Goal: Find specific page/section: Find specific page/section

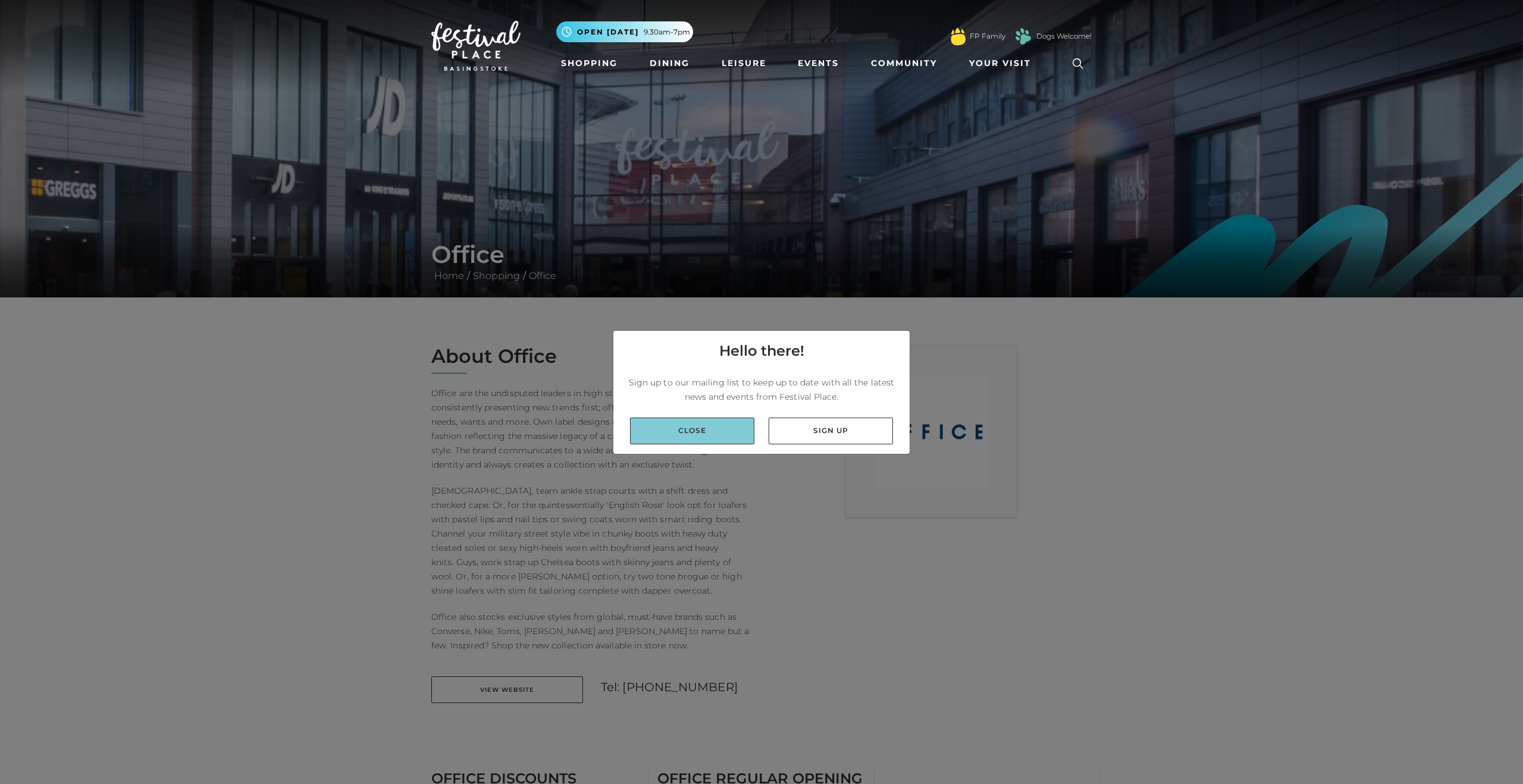
click at [702, 424] on link "Close" at bounding box center [692, 430] width 125 height 27
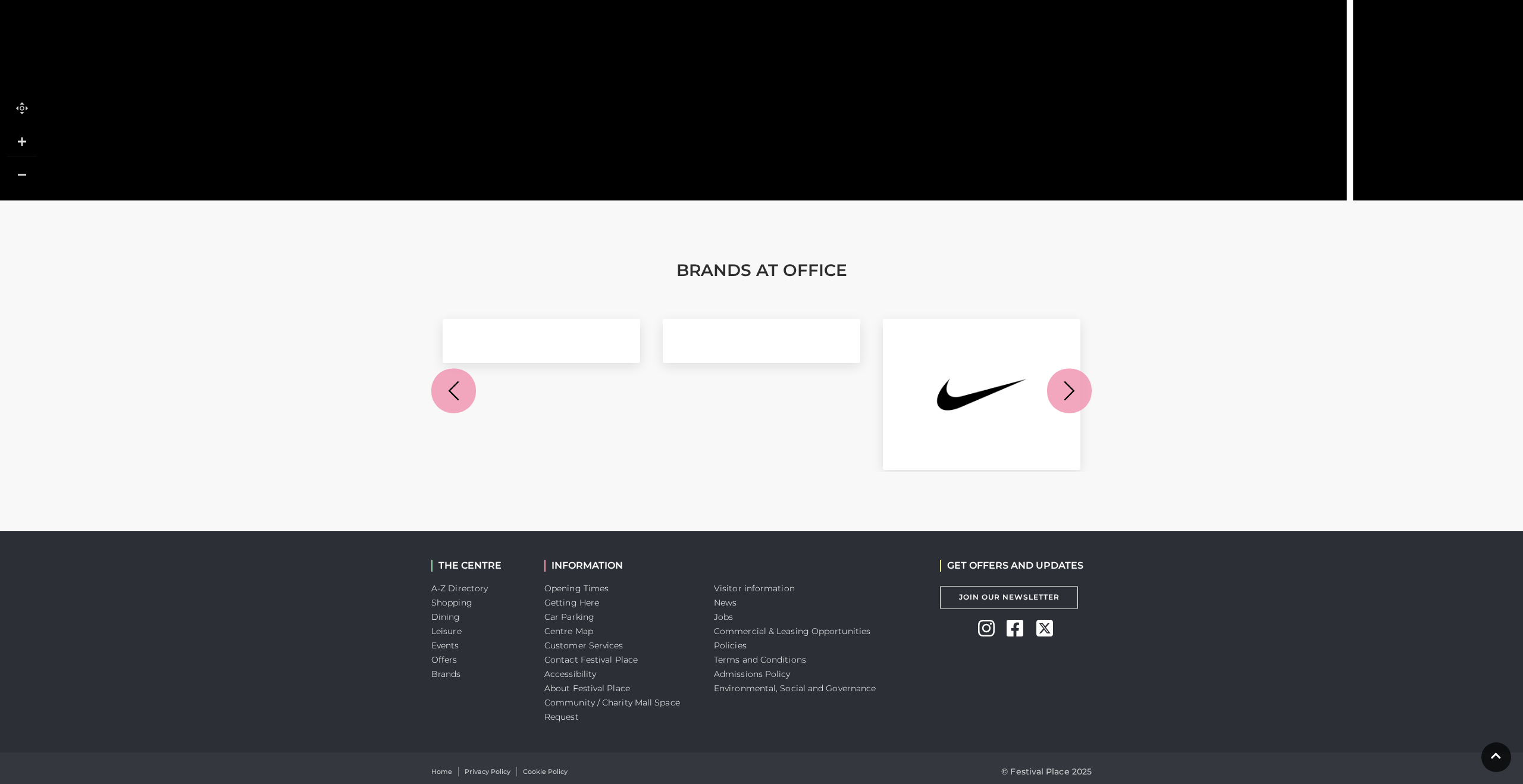
scroll to position [1155, 0]
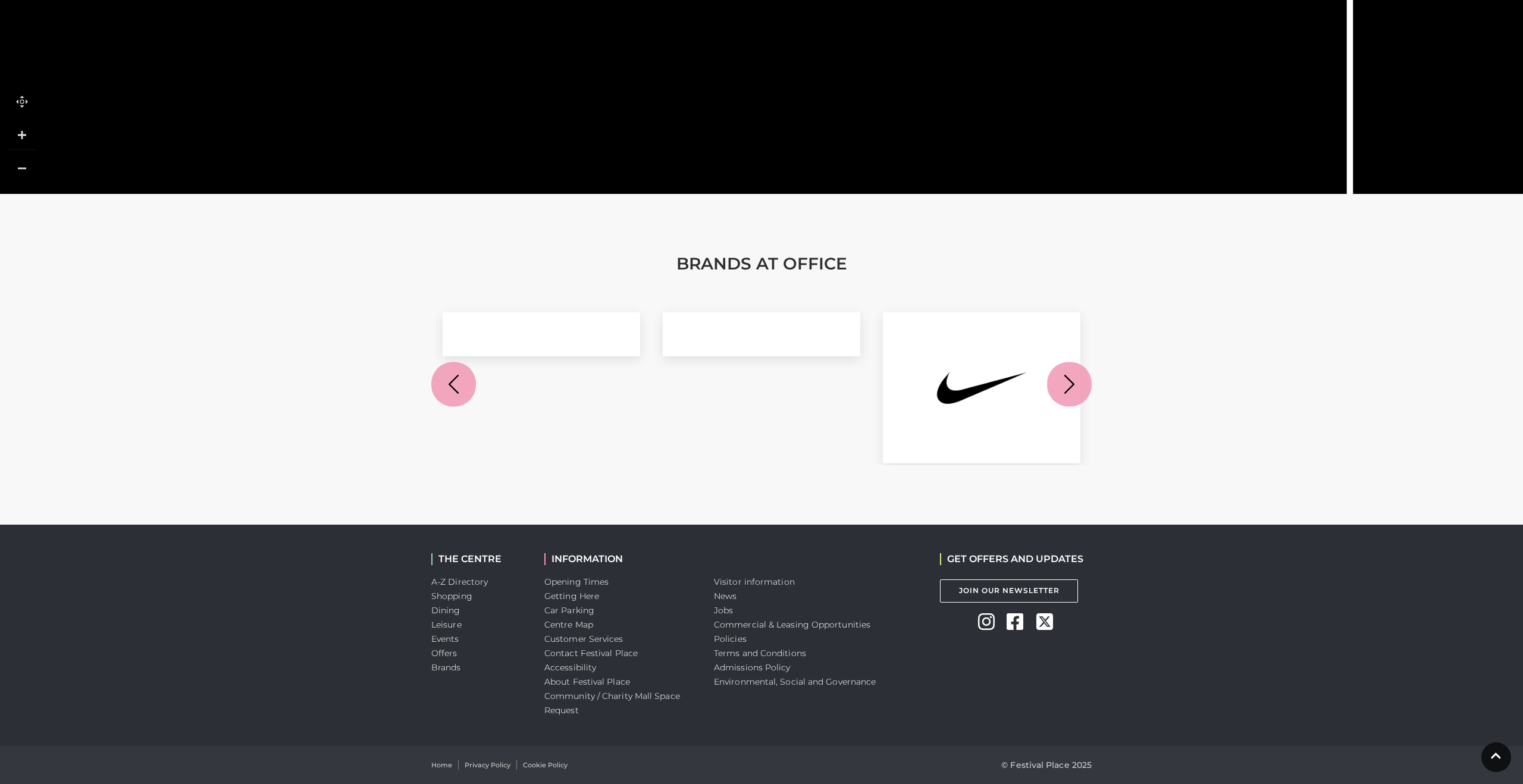
click at [1062, 382] on icon "button" at bounding box center [1069, 385] width 22 height 22
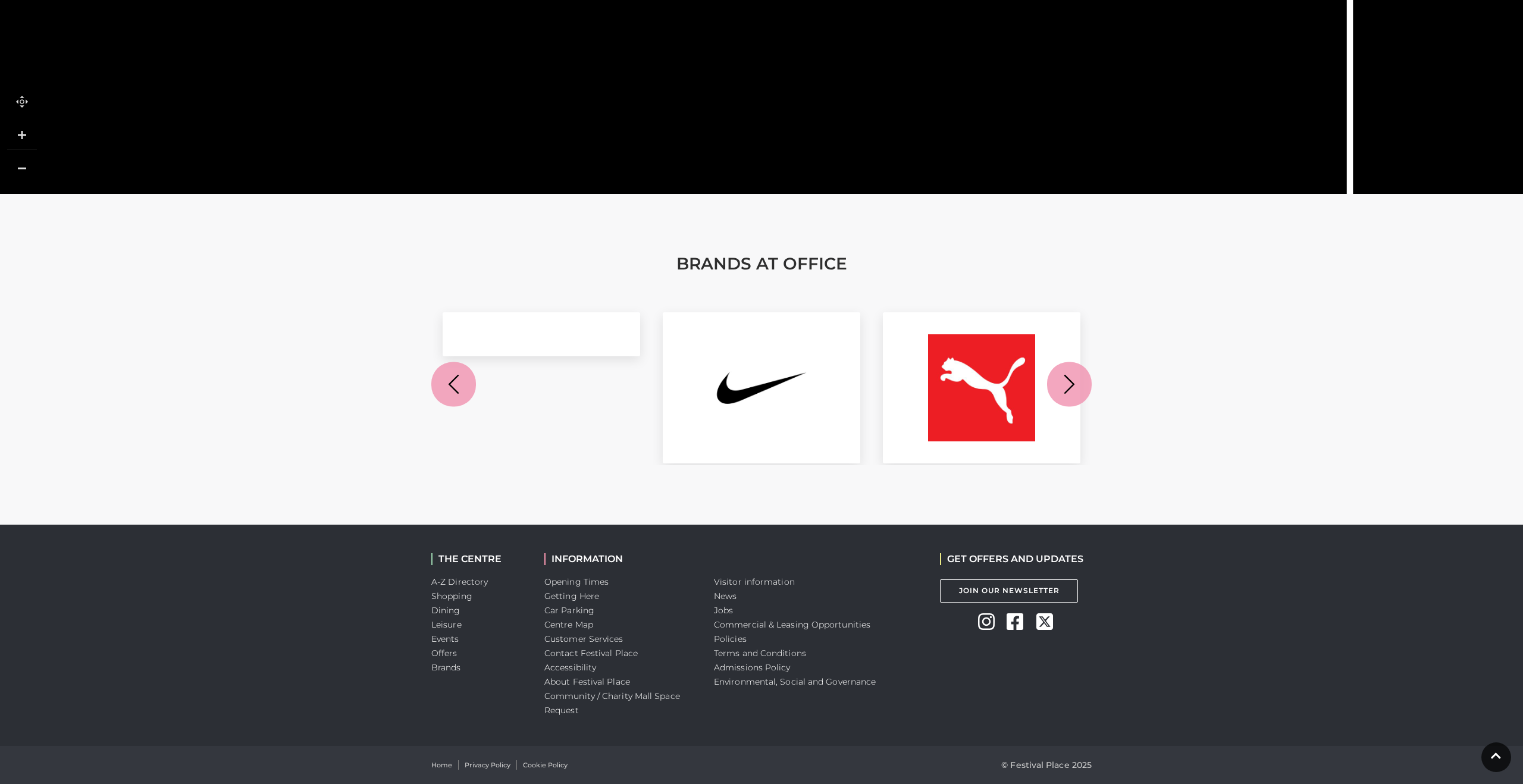
click at [1060, 382] on icon "button" at bounding box center [1069, 385] width 22 height 22
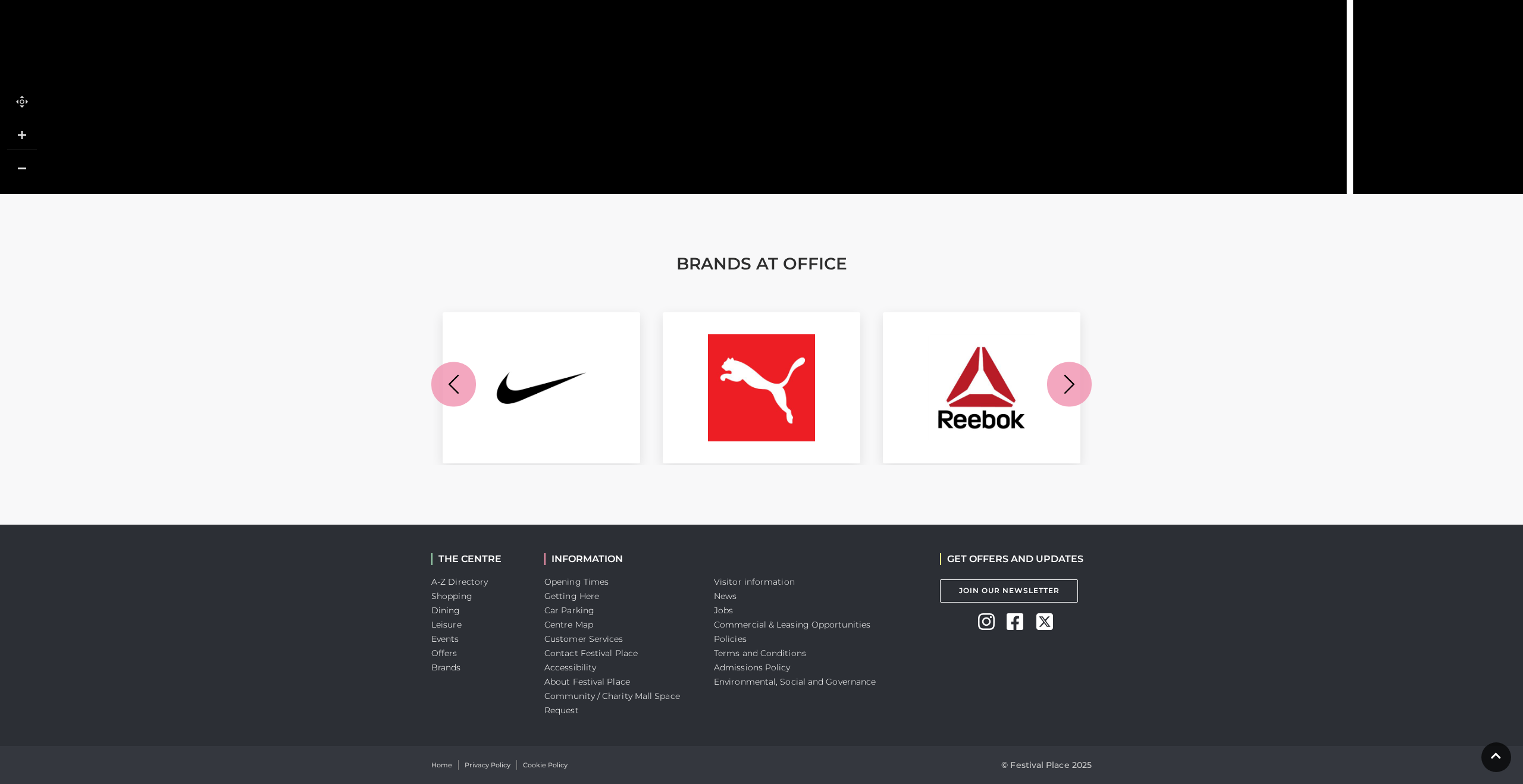
click at [1069, 379] on icon "button" at bounding box center [1069, 384] width 10 height 19
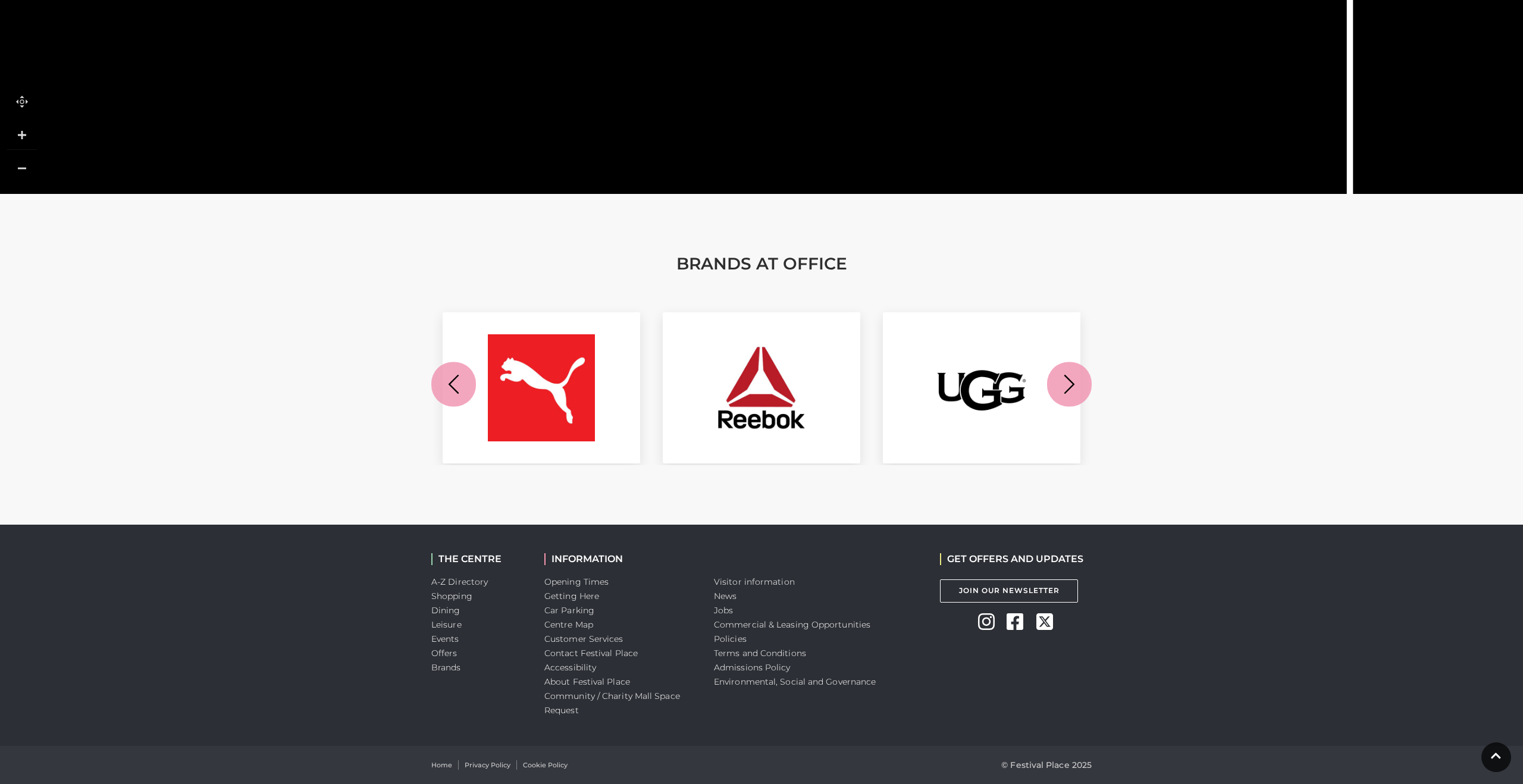
click at [1069, 379] on icon "button" at bounding box center [1069, 384] width 10 height 19
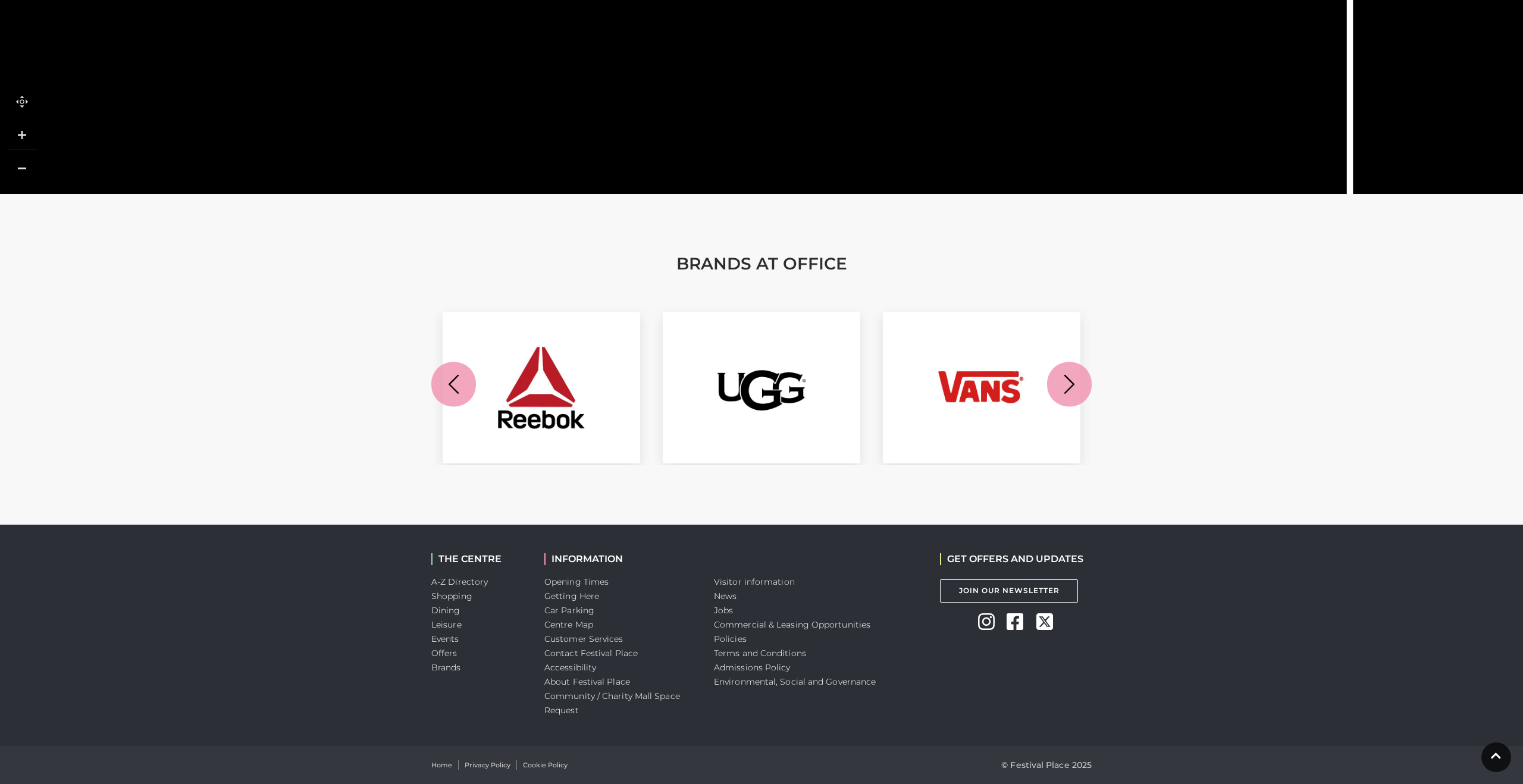
click at [1070, 379] on icon "button" at bounding box center [1069, 384] width 10 height 19
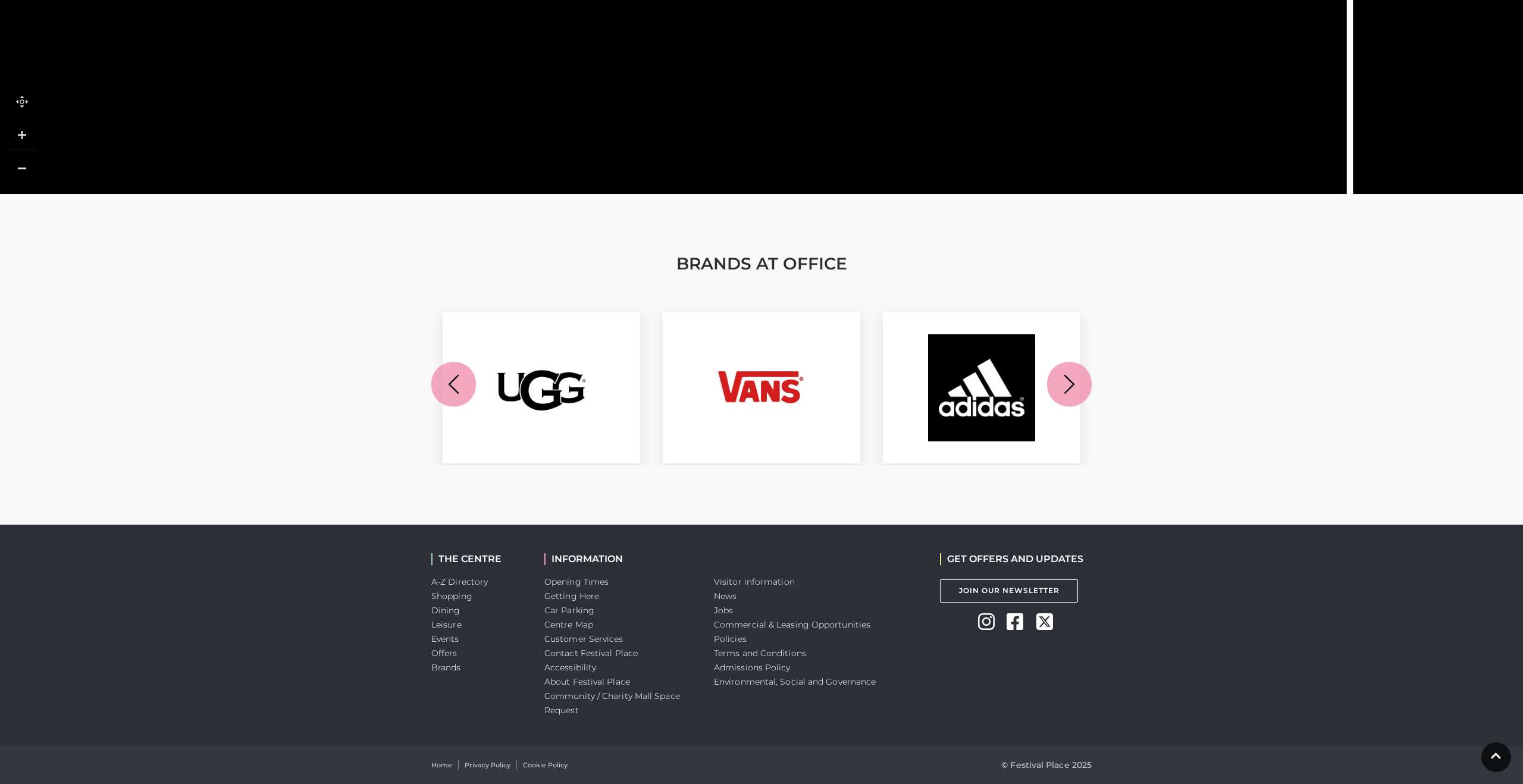
click at [1070, 379] on icon "button" at bounding box center [1069, 384] width 10 height 19
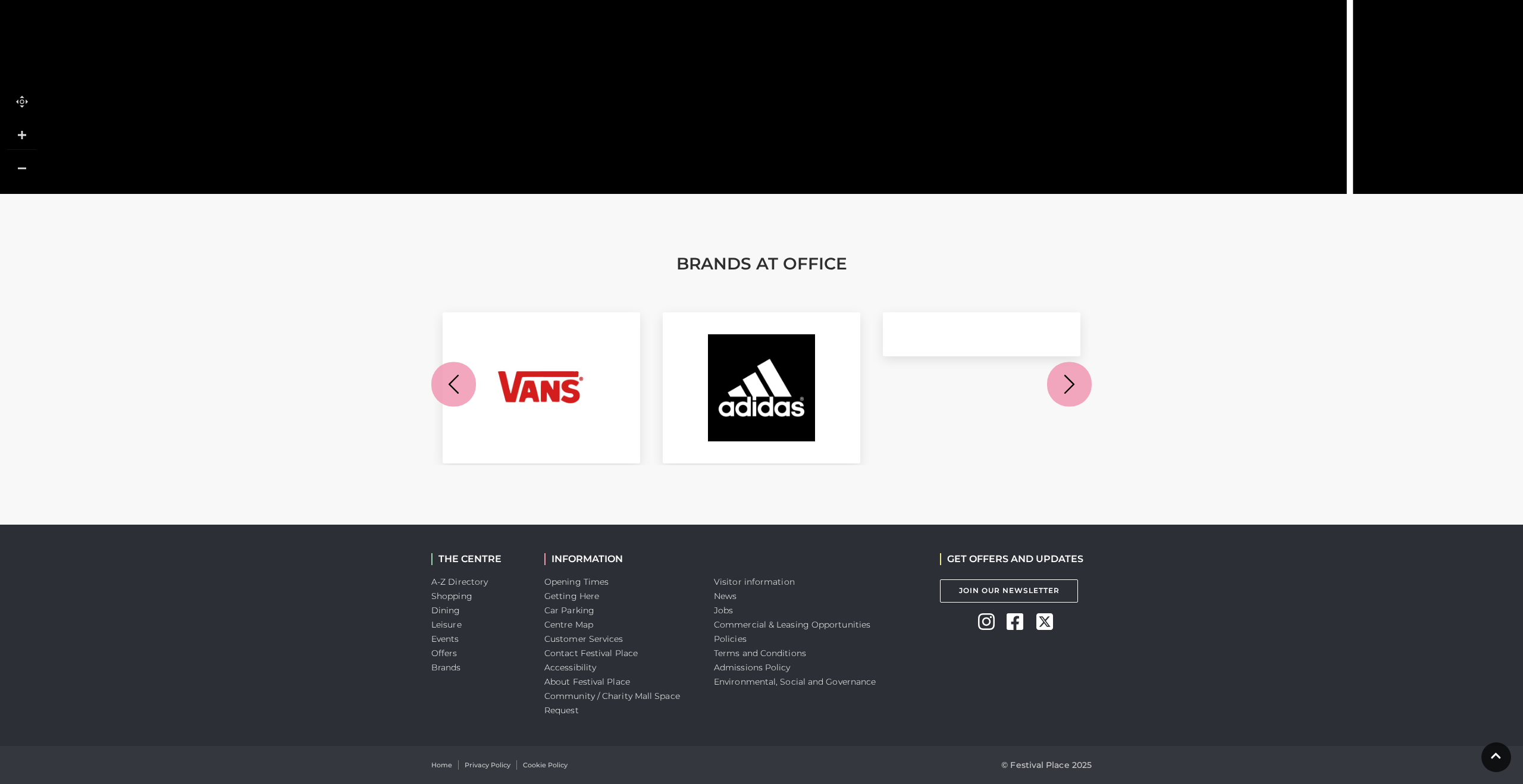
click at [1070, 379] on icon "button" at bounding box center [1069, 384] width 10 height 19
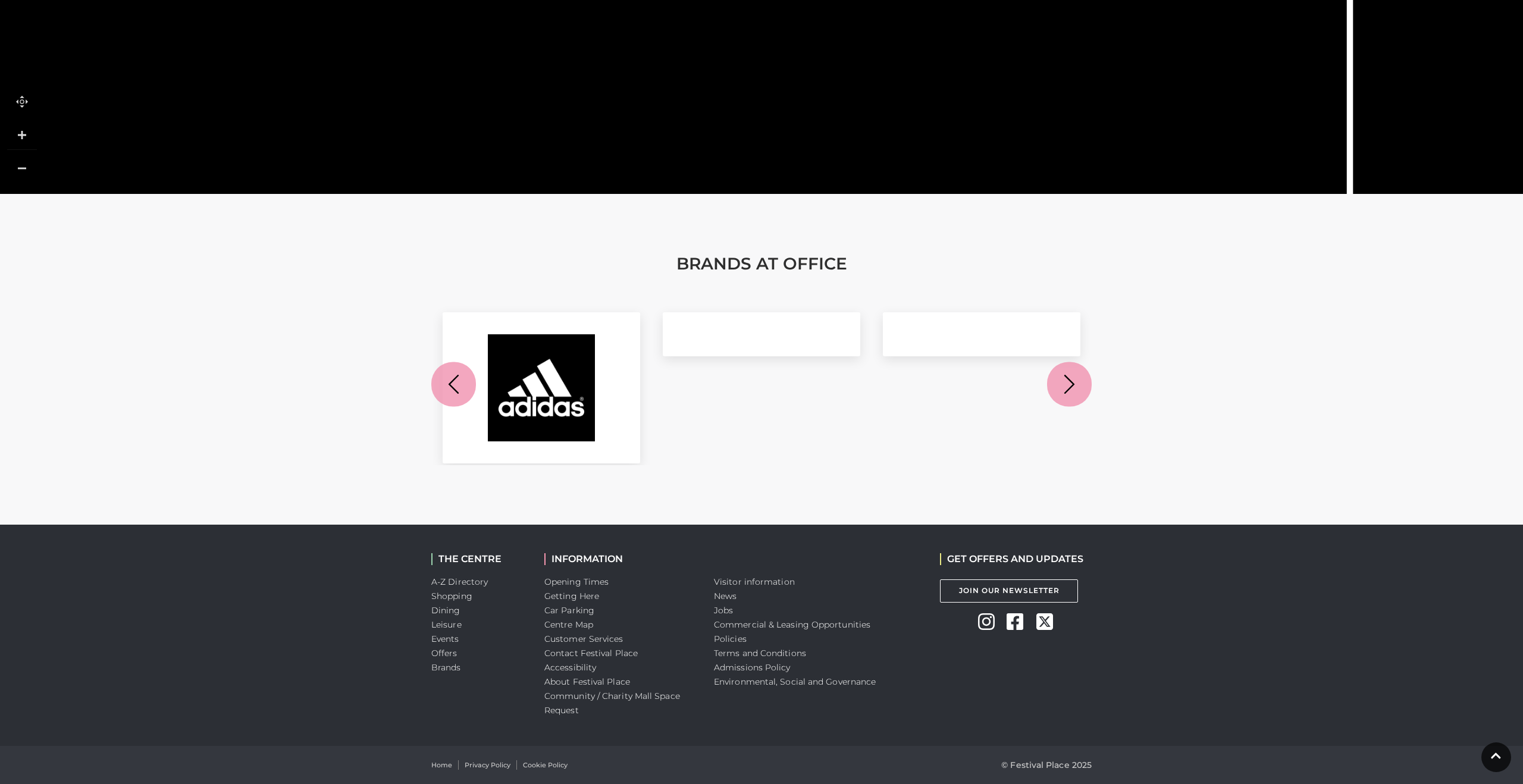
click at [1065, 378] on icon "button" at bounding box center [1069, 385] width 22 height 22
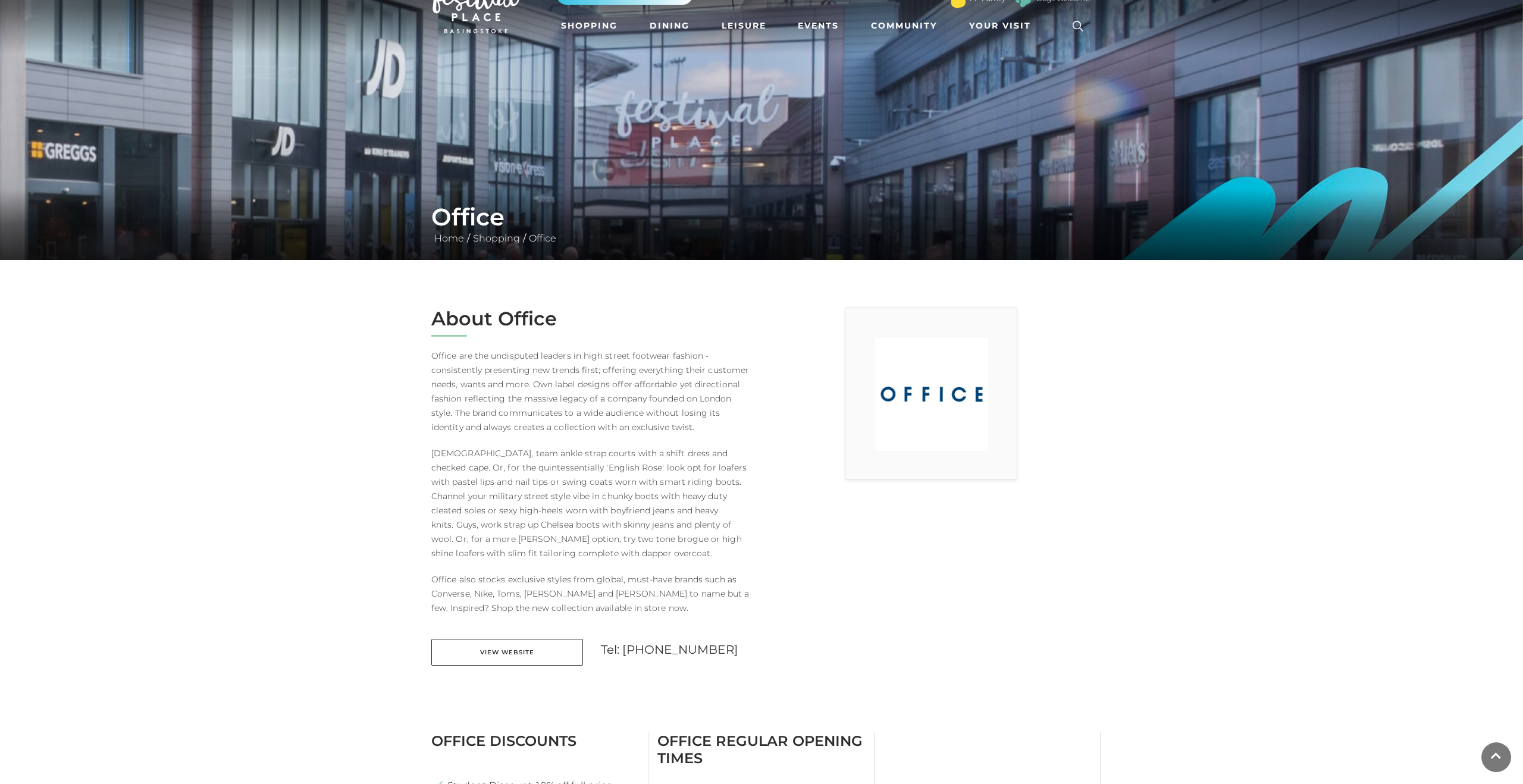
scroll to position [0, 0]
